Goal: Transaction & Acquisition: Purchase product/service

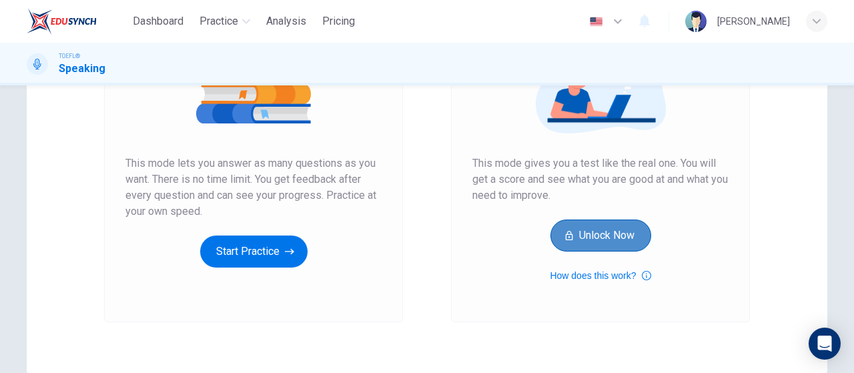
click at [610, 236] on button "Unlock Now" at bounding box center [601, 236] width 101 height 32
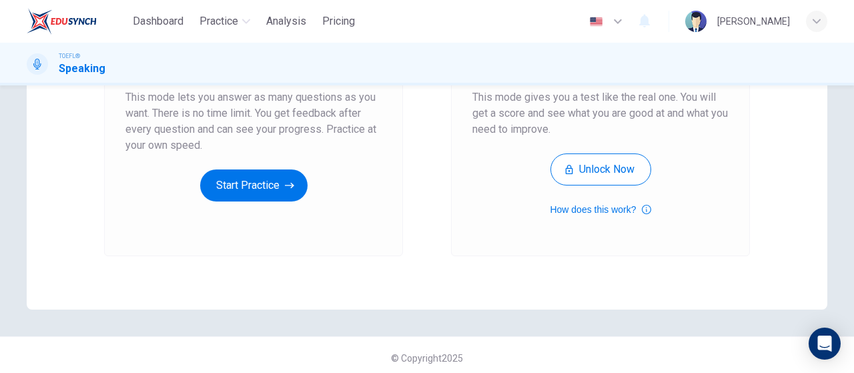
scroll to position [267, 0]
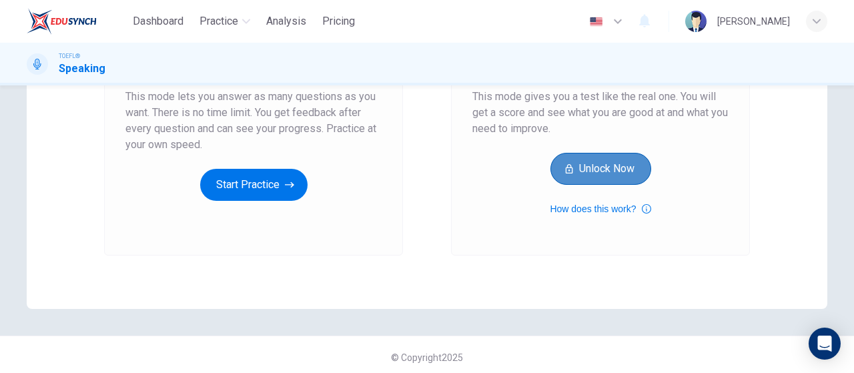
click at [581, 158] on button "Unlock Now" at bounding box center [601, 169] width 101 height 32
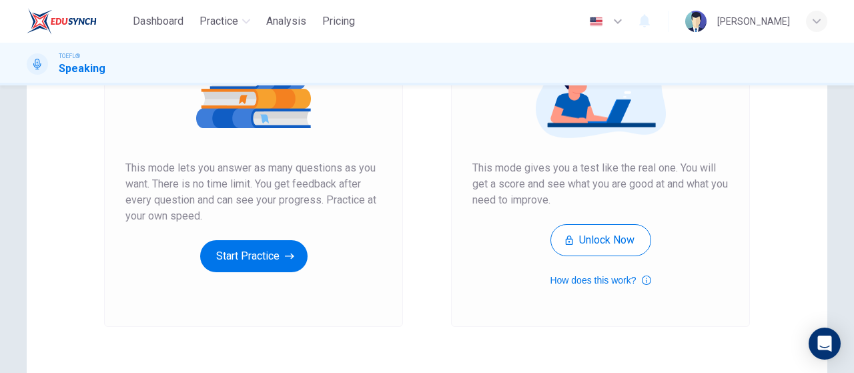
scroll to position [200, 0]
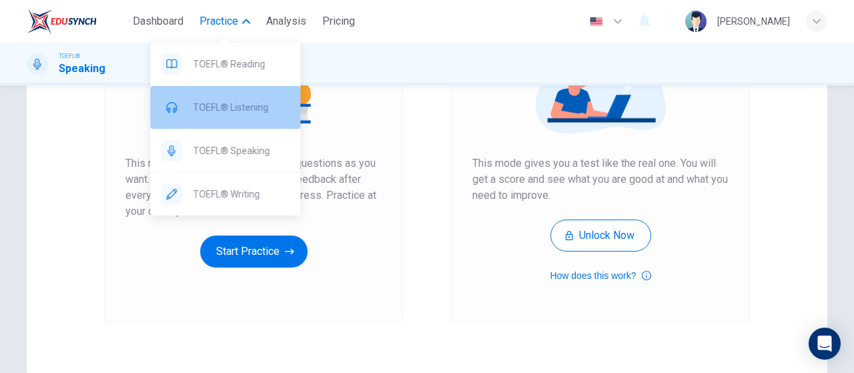
click at [237, 99] on span "TOEFL® Listening" at bounding box center [241, 107] width 97 height 16
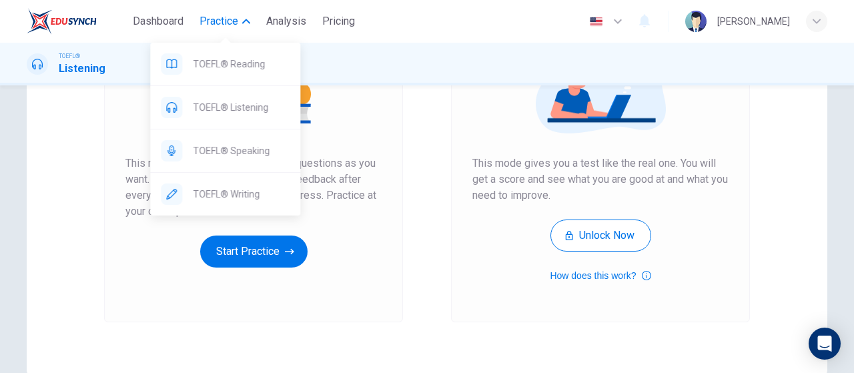
click at [224, 19] on span "Practice" at bounding box center [219, 21] width 39 height 16
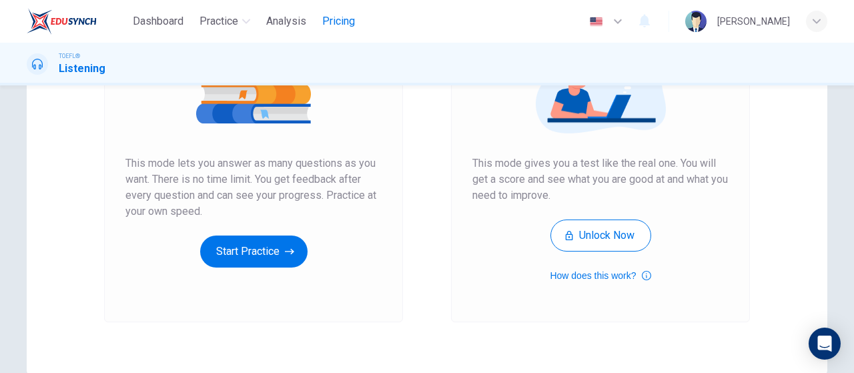
click at [335, 27] on span "Pricing" at bounding box center [338, 21] width 33 height 16
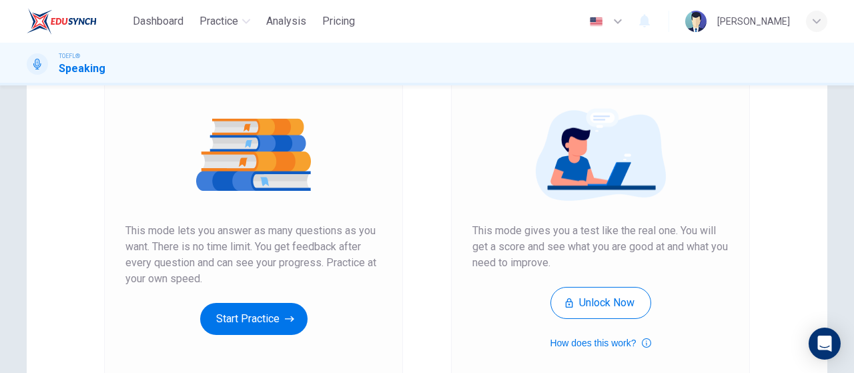
scroll to position [133, 0]
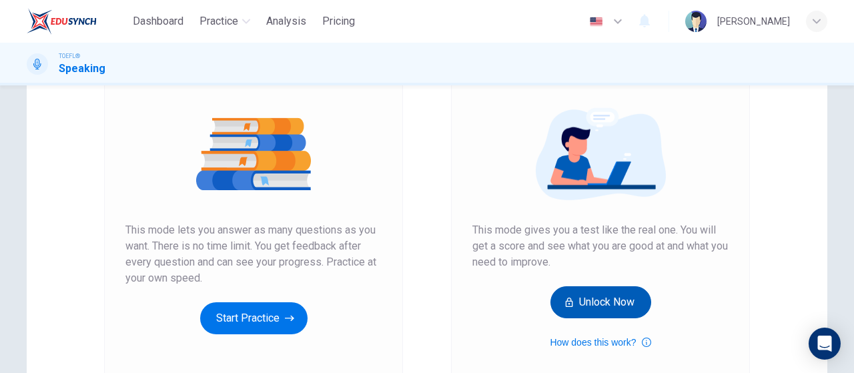
click at [596, 298] on button "Unlock Now" at bounding box center [601, 302] width 101 height 32
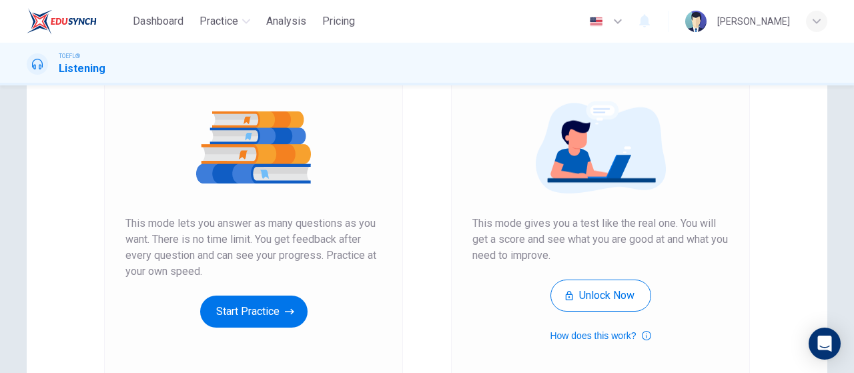
scroll to position [139, 0]
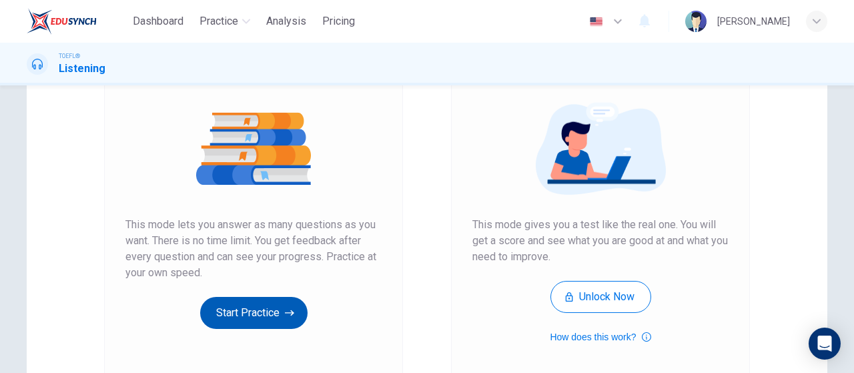
click at [266, 312] on button "Start Practice" at bounding box center [253, 313] width 107 height 32
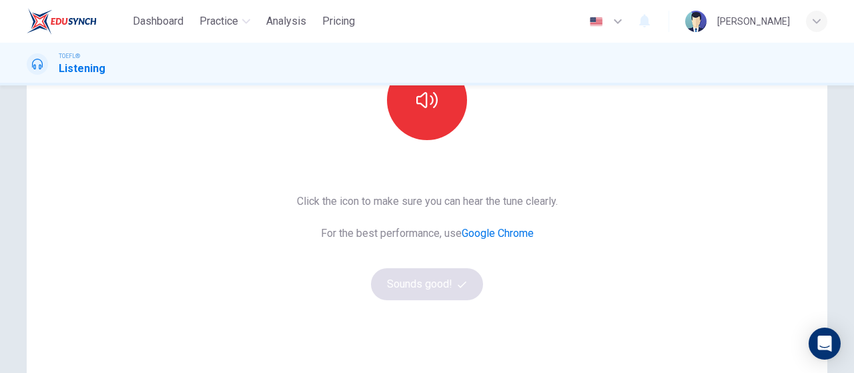
scroll to position [5, 0]
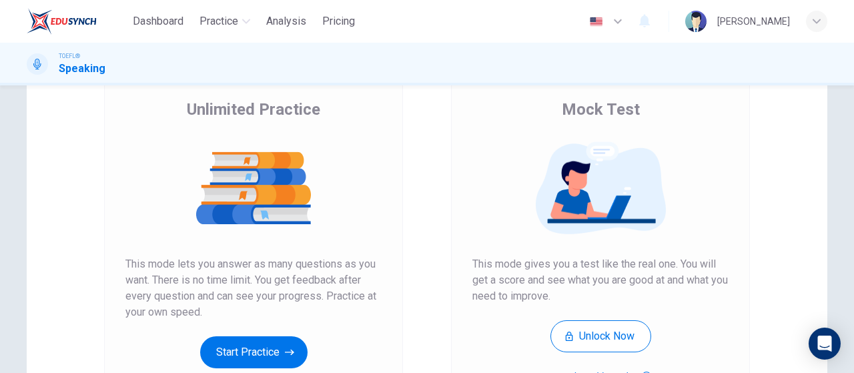
scroll to position [200, 0]
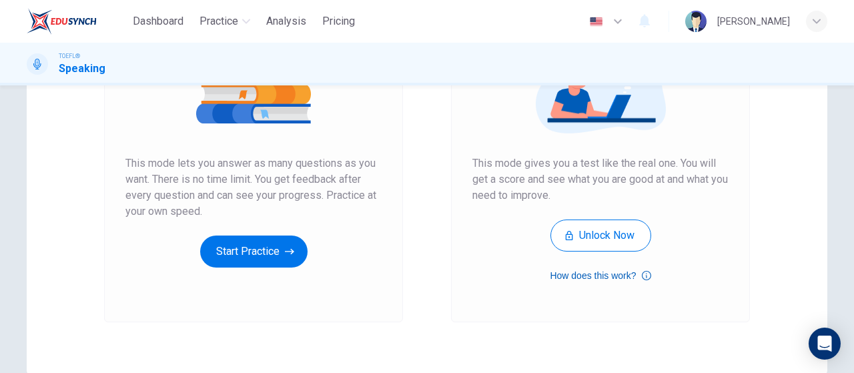
click at [605, 280] on button "How does this work?" at bounding box center [600, 276] width 101 height 16
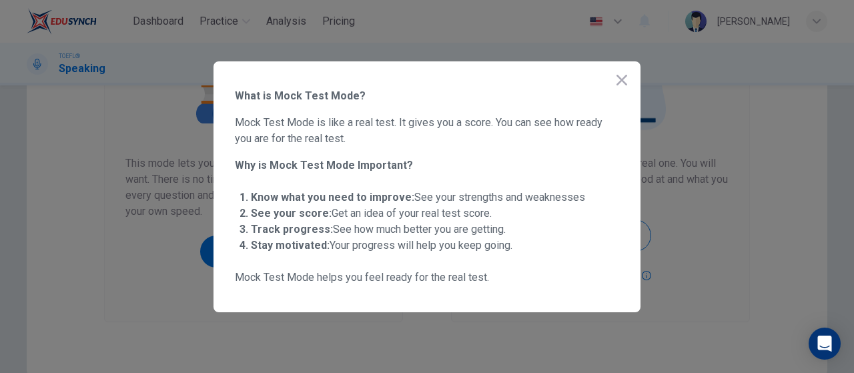
click at [621, 81] on icon "button" at bounding box center [622, 80] width 11 height 11
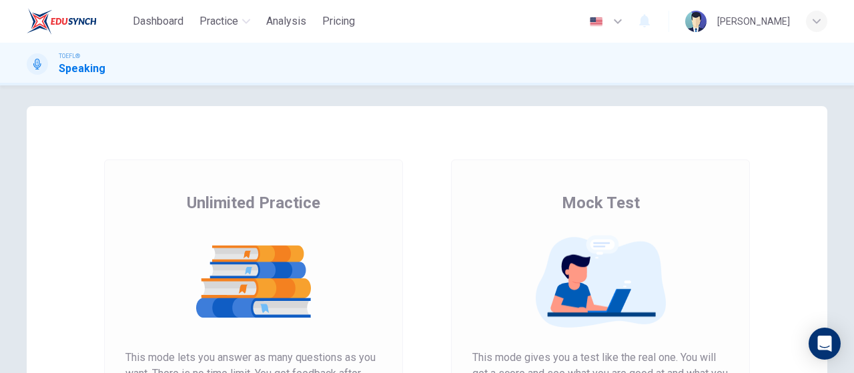
scroll to position [0, 0]
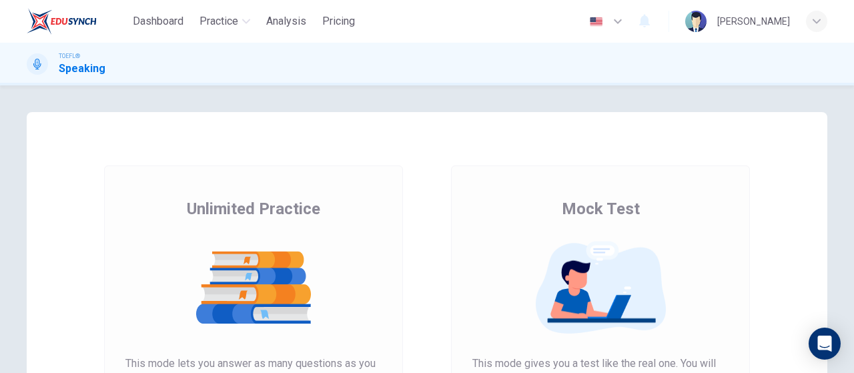
click at [621, 236] on div at bounding box center [600, 288] width 256 height 104
click at [818, 23] on icon "button" at bounding box center [817, 21] width 8 height 8
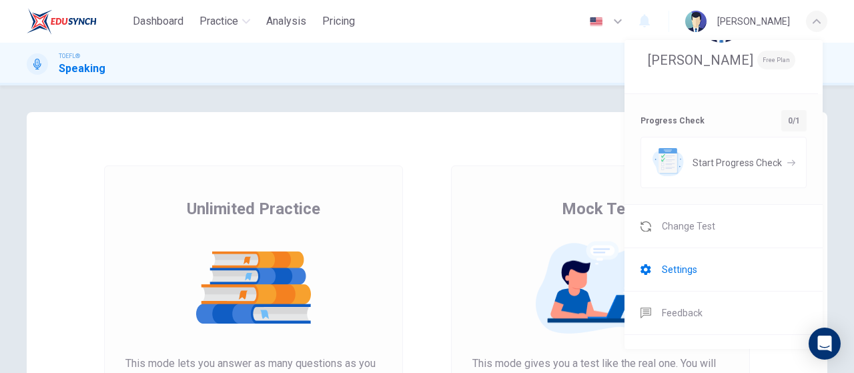
scroll to position [123, 0]
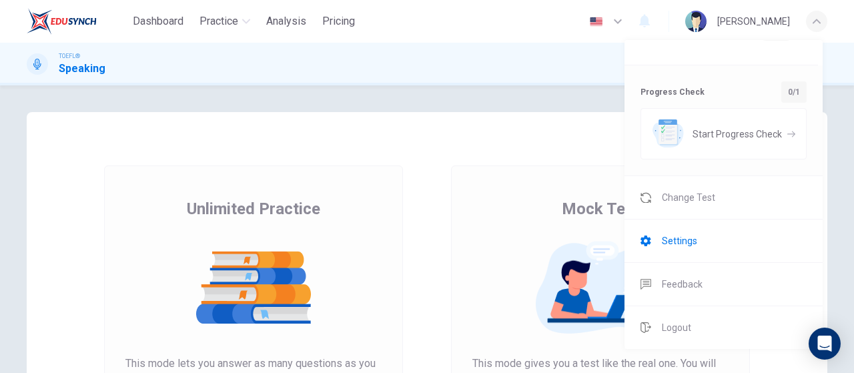
click at [695, 244] on span "Settings" at bounding box center [679, 241] width 35 height 16
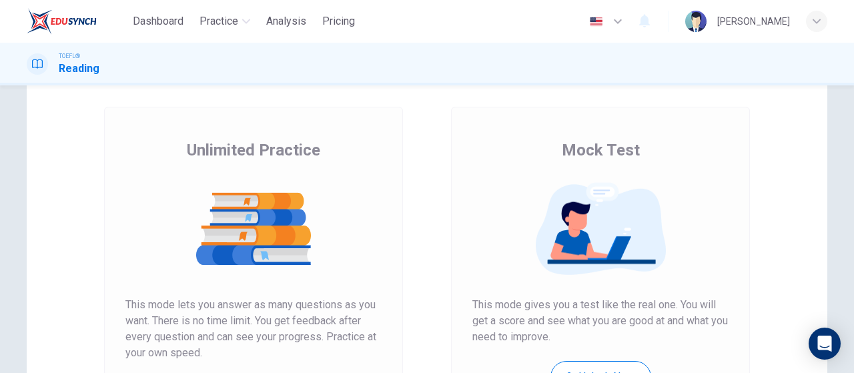
scroll to position [133, 0]
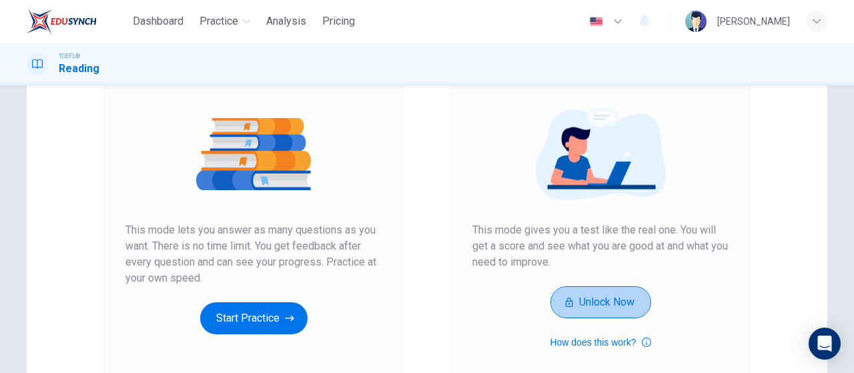
drag, startPoint x: 584, startPoint y: 302, endPoint x: 597, endPoint y: 276, distance: 28.7
click at [589, 291] on button "Unlock Now" at bounding box center [601, 302] width 101 height 32
